Goal: Information Seeking & Learning: Learn about a topic

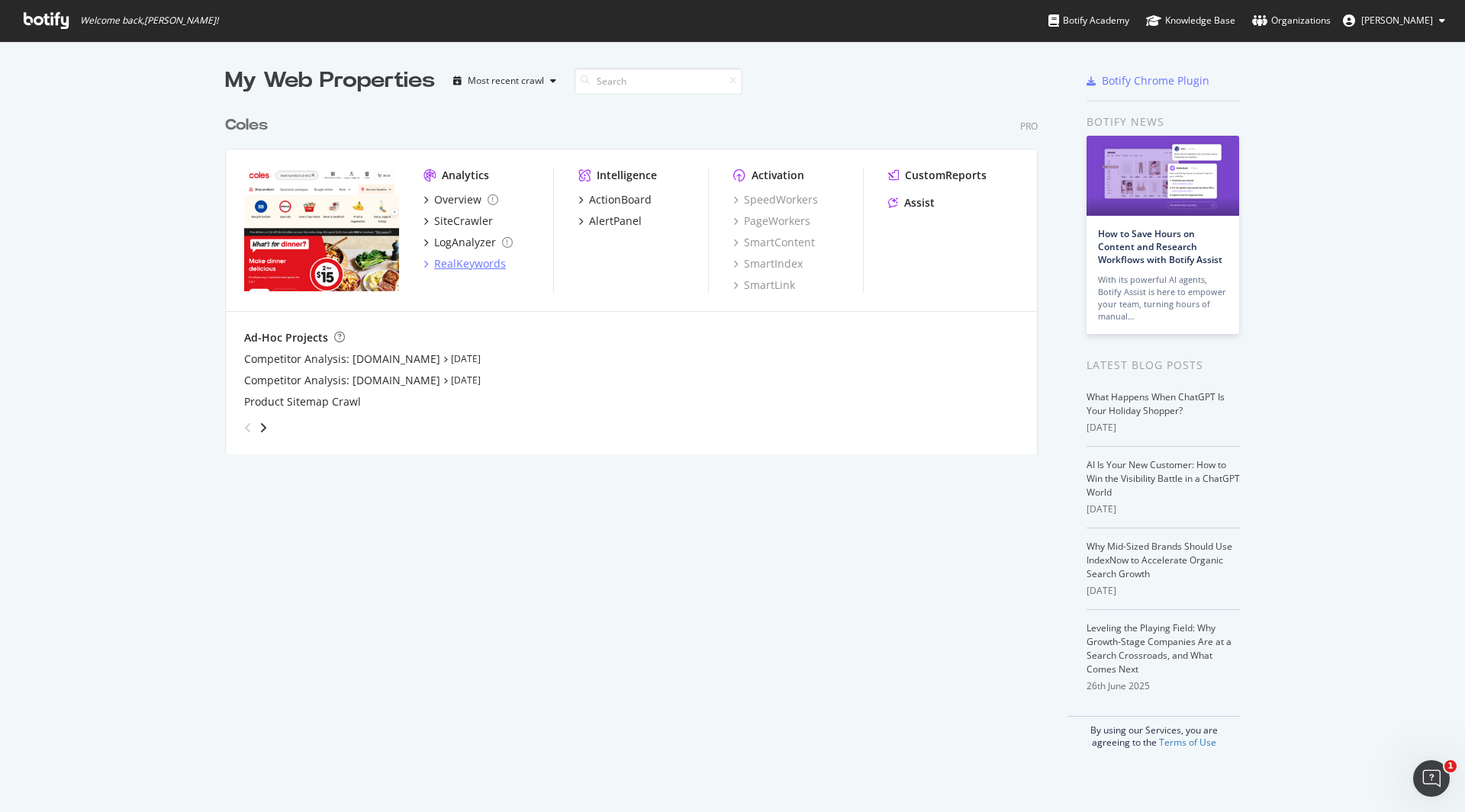
click at [440, 263] on div "RealKeywords" at bounding box center [470, 264] width 72 height 15
